Goal: Communication & Community: Answer question/provide support

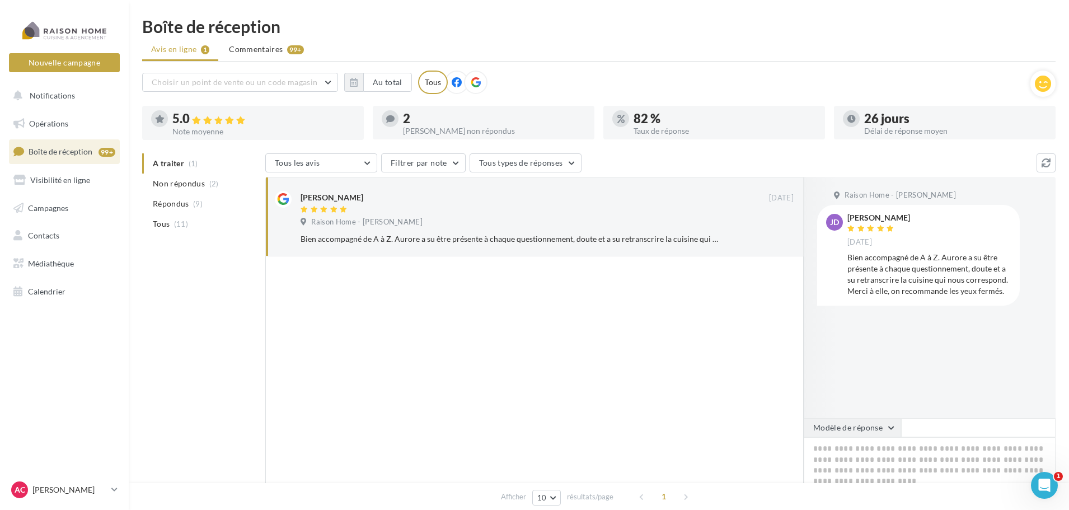
click at [888, 433] on button "Modèle de réponse" at bounding box center [852, 427] width 97 height 19
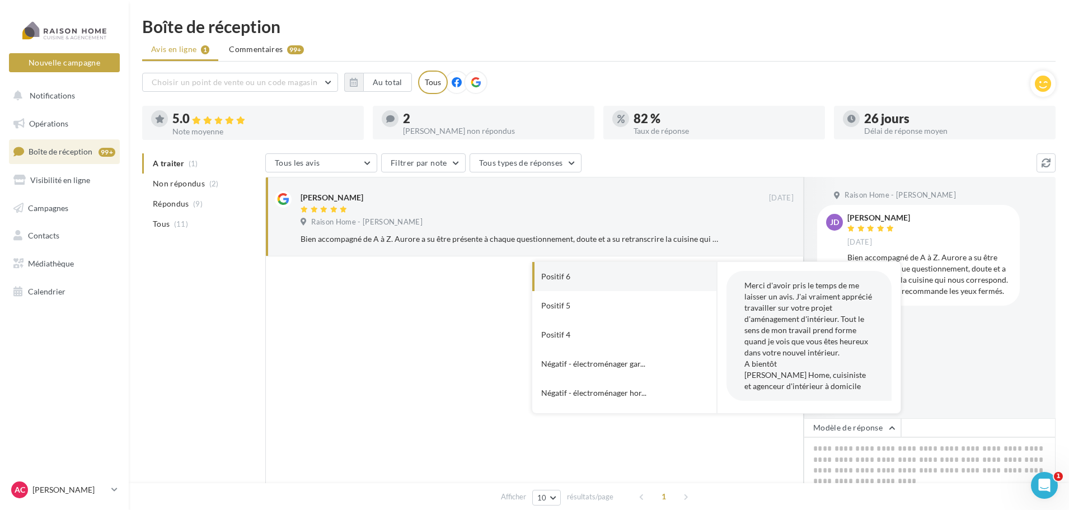
click at [582, 281] on button "Positif 6" at bounding box center [608, 276] width 153 height 29
type textarea "**********"
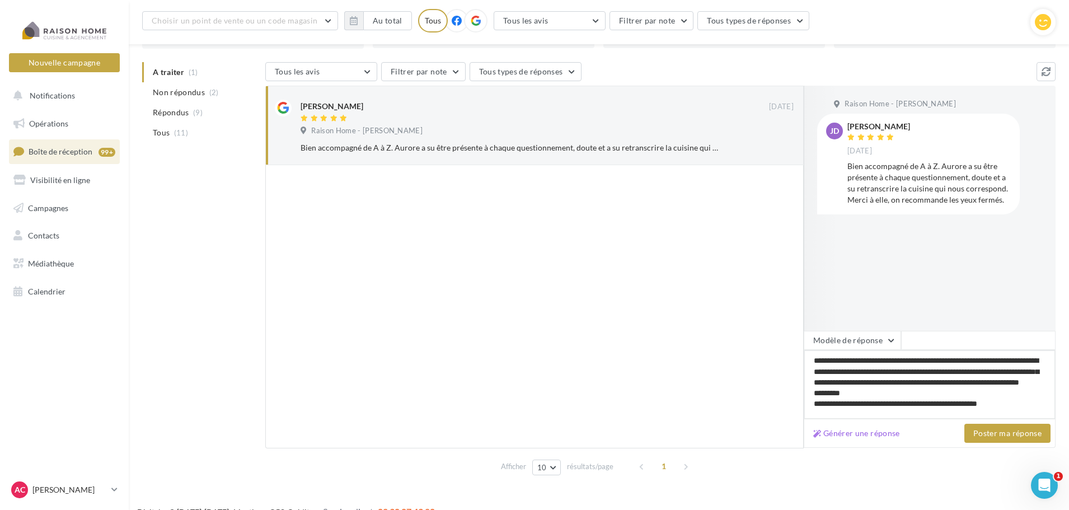
scroll to position [105, 0]
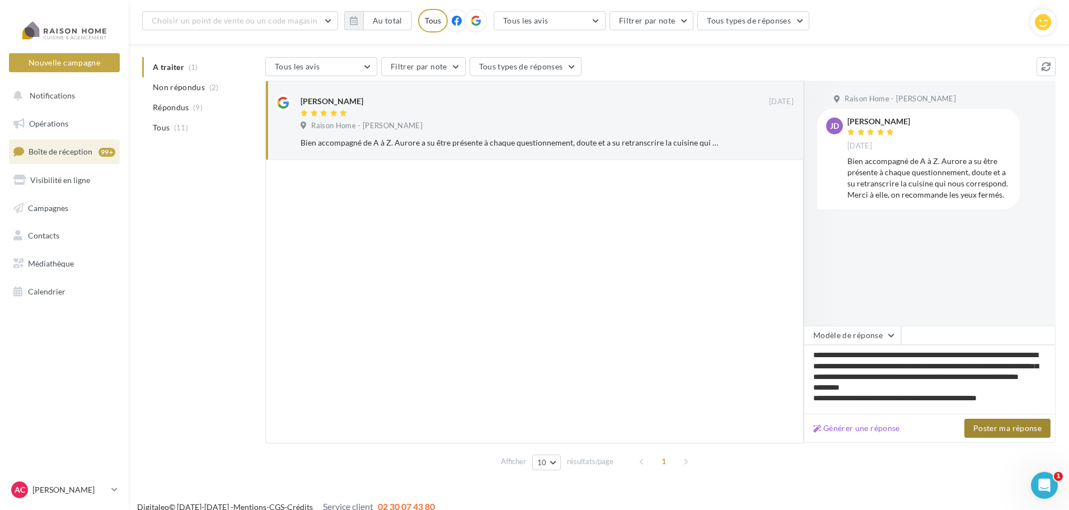
click at [1036, 424] on button "Poster ma réponse" at bounding box center [1008, 428] width 86 height 19
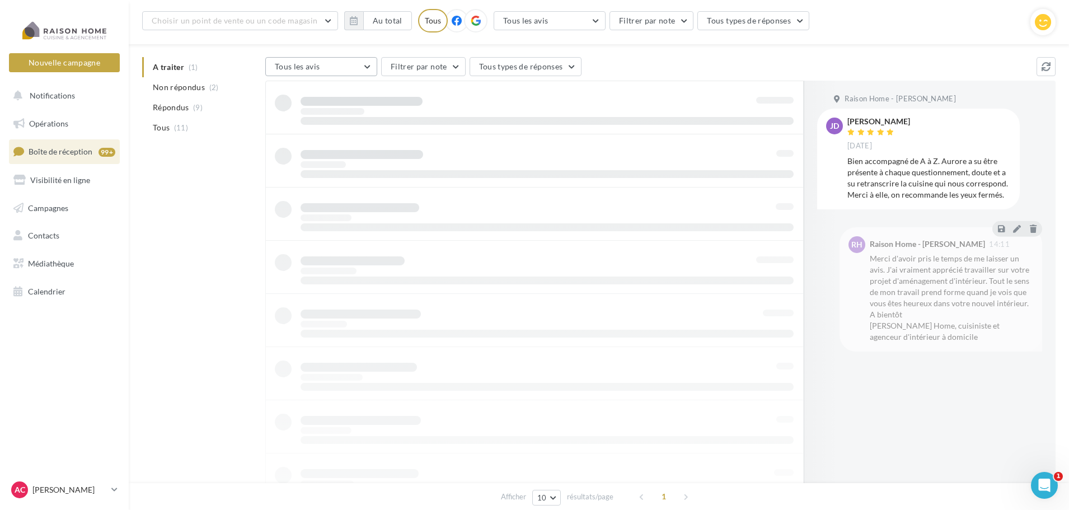
scroll to position [18, 0]
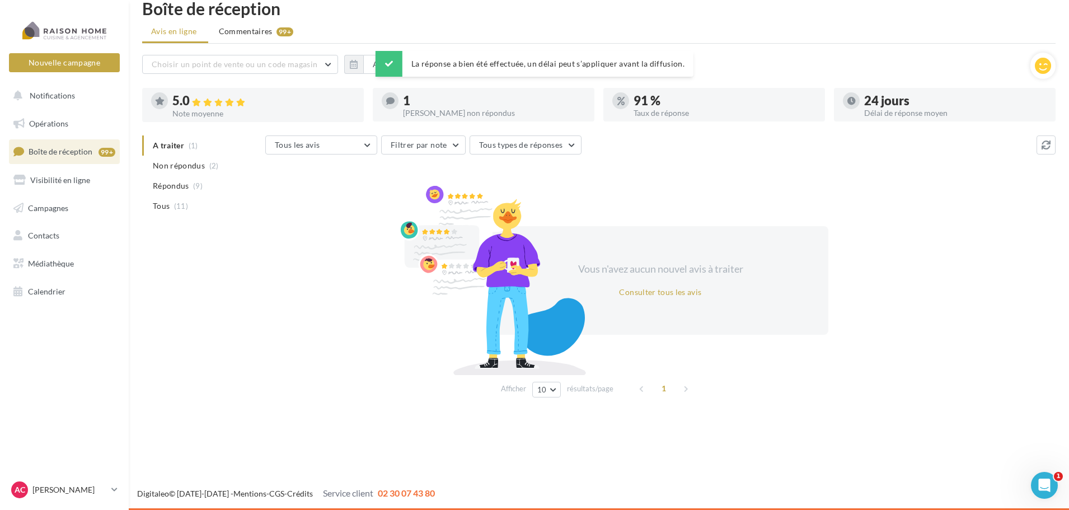
click at [465, 114] on div at bounding box center [484, 117] width 222 height 9
click at [402, 102] on div "1 Avis non répondus" at bounding box center [484, 104] width 204 height 25
click at [172, 145] on ul "A traiter (1) Non répondus (2) Répondus (9) Tous (11)" at bounding box center [201, 175] width 119 height 81
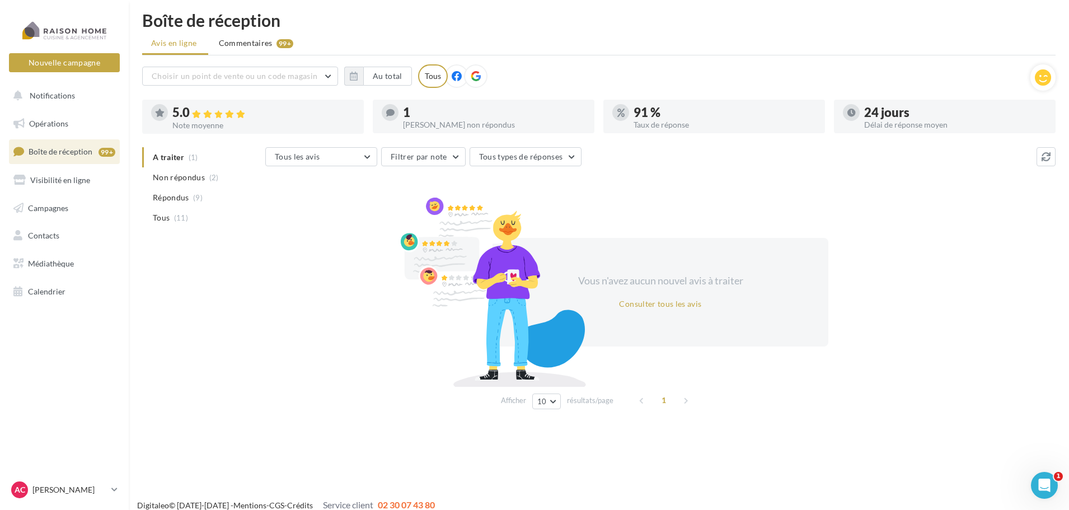
scroll to position [0, 0]
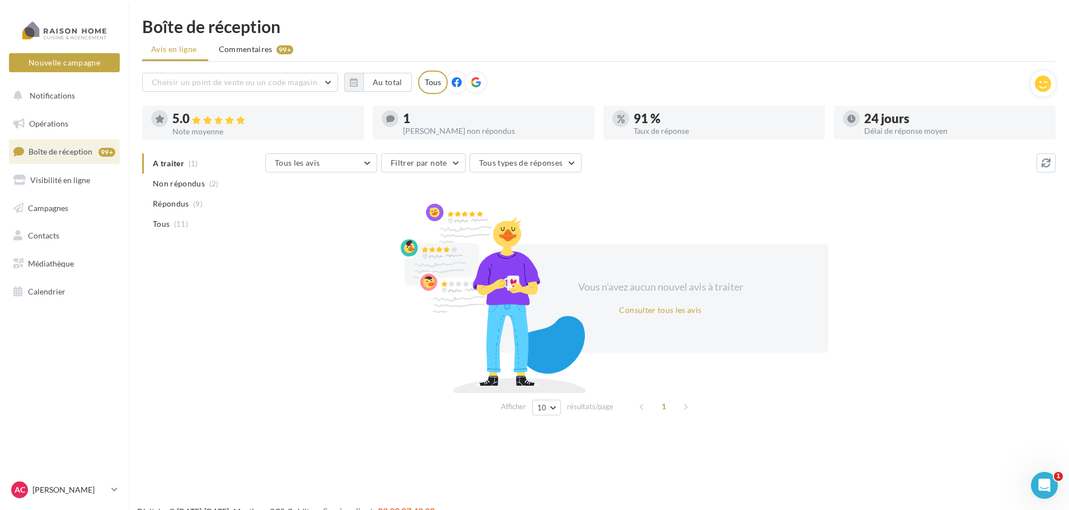
click at [256, 131] on div at bounding box center [253, 135] width 222 height 9
click at [206, 186] on li "Non répondus (2)" at bounding box center [201, 184] width 119 height 20
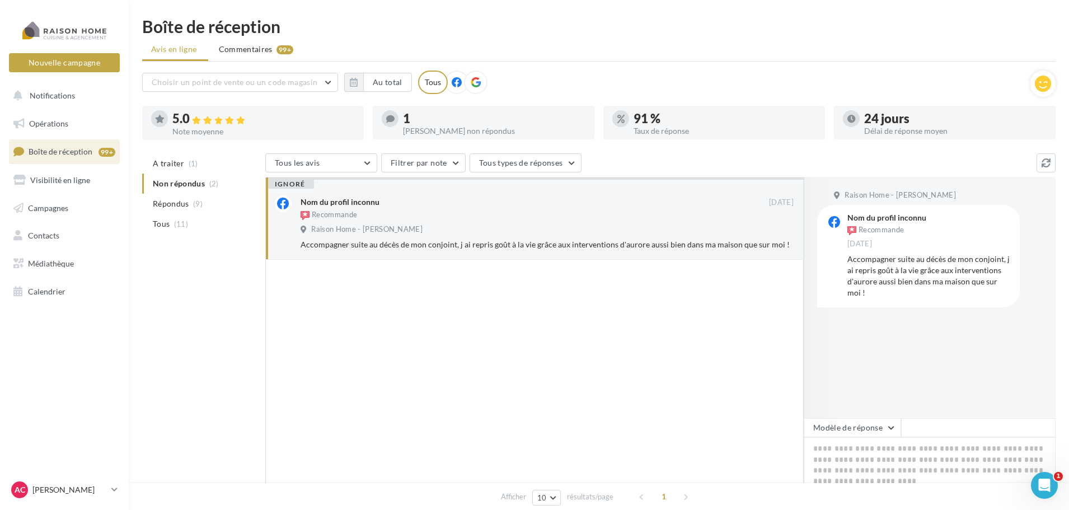
click at [618, 232] on div "Raison Home - [PERSON_NAME]" at bounding box center [547, 231] width 493 height 12
